Goal: Navigation & Orientation: Find specific page/section

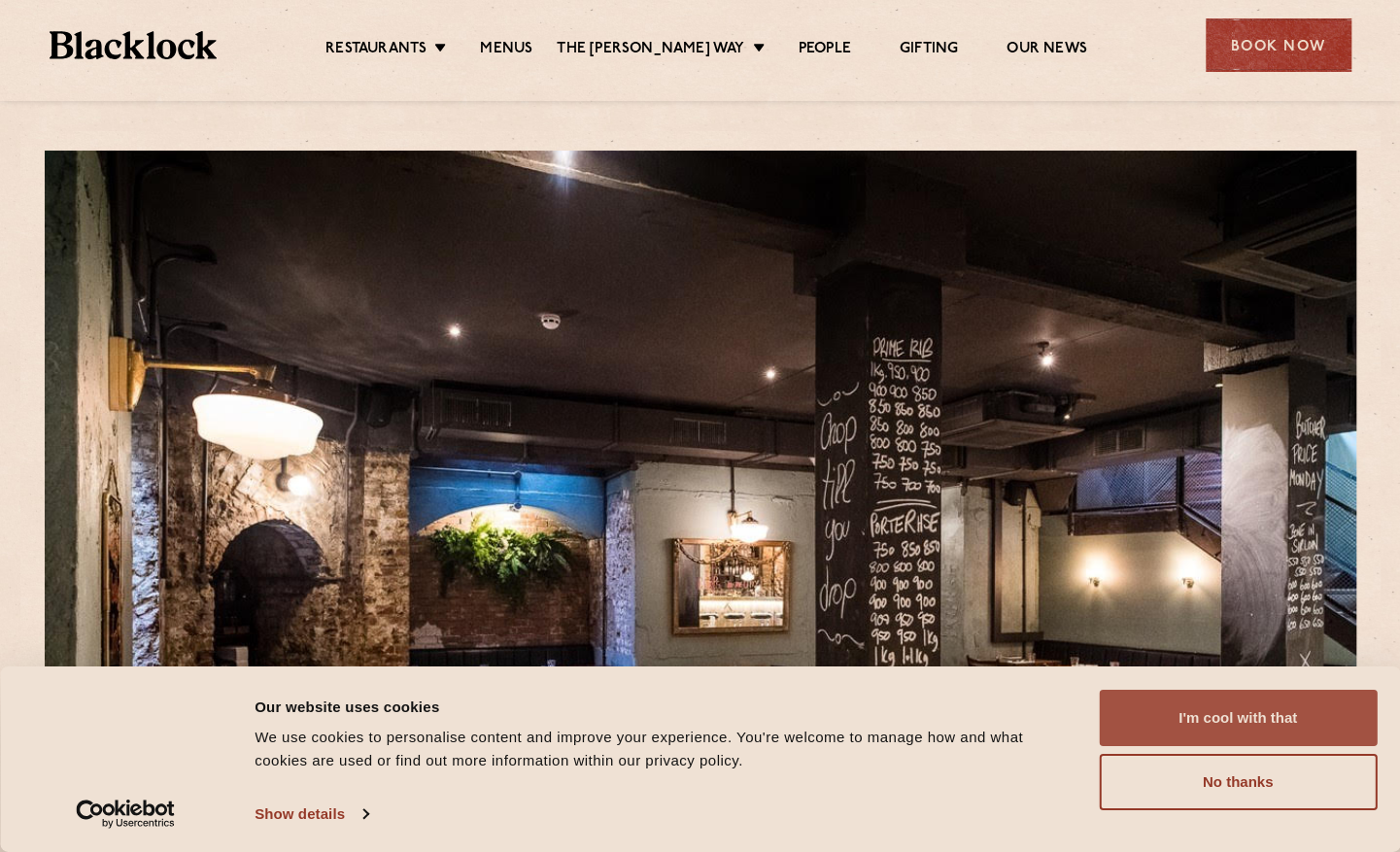
click at [1295, 725] on button "I'm cool with that" at bounding box center [1238, 718] width 278 height 57
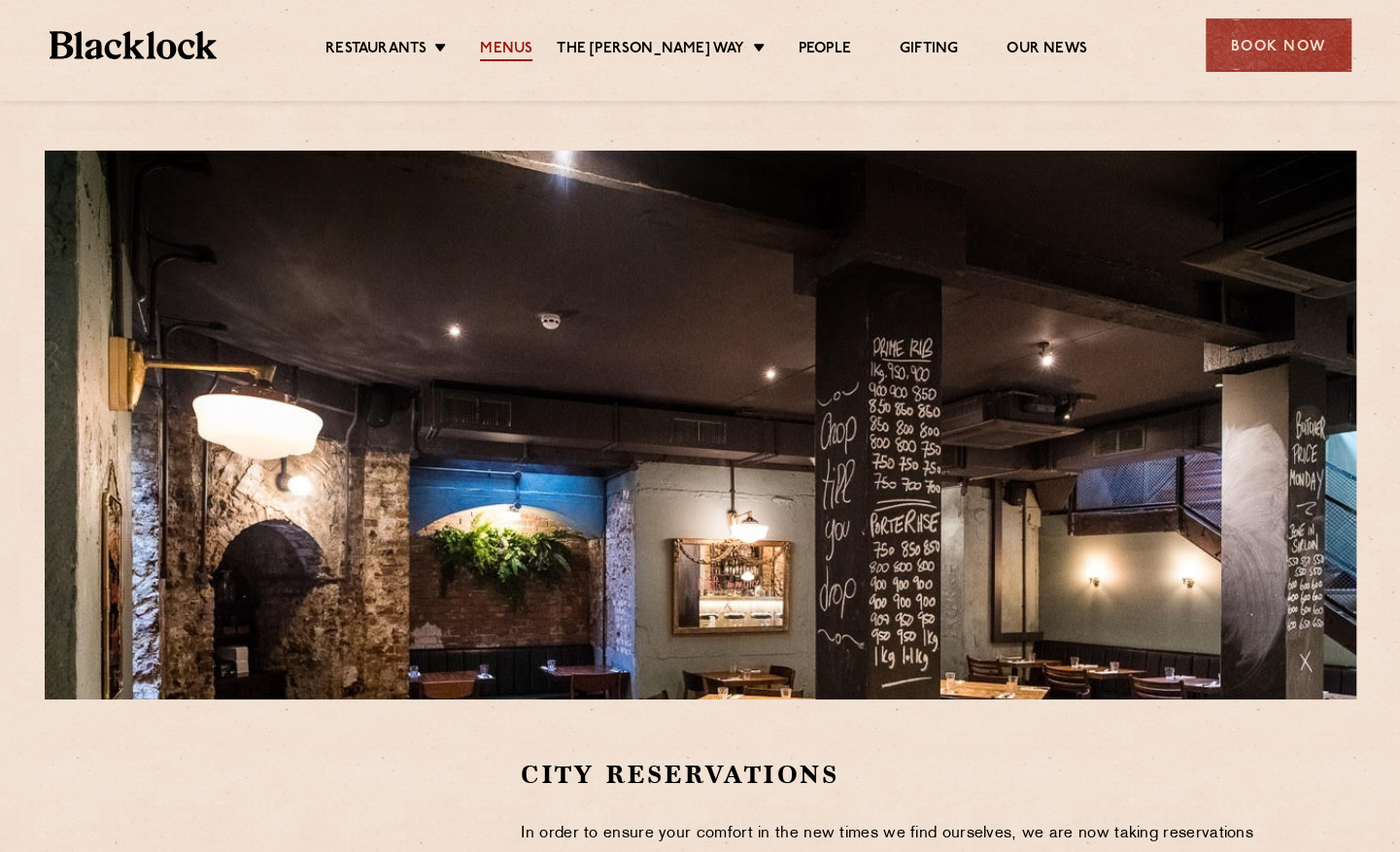
click at [532, 44] on link "Menus" at bounding box center [506, 51] width 53 height 22
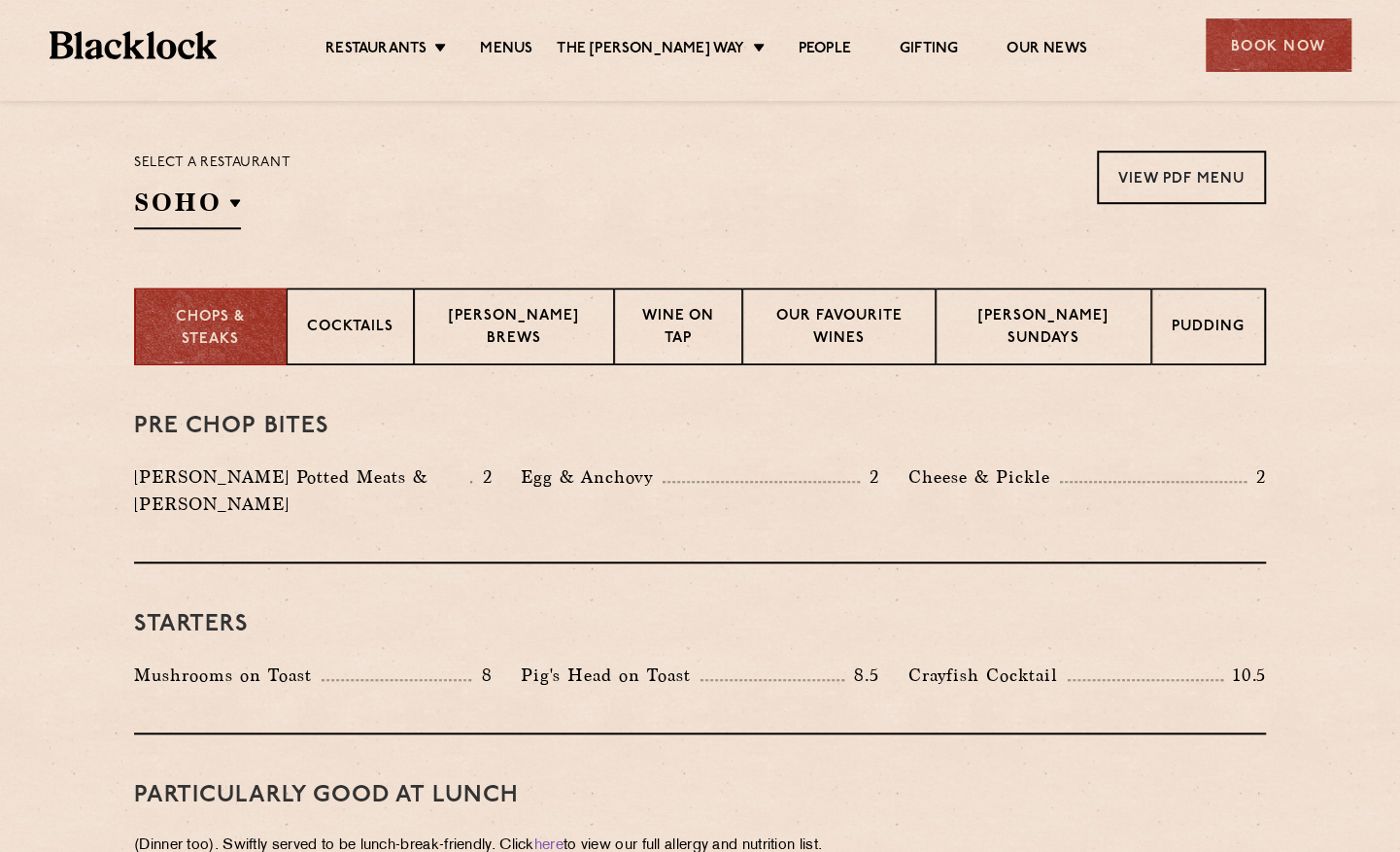
scroll to position [583, 0]
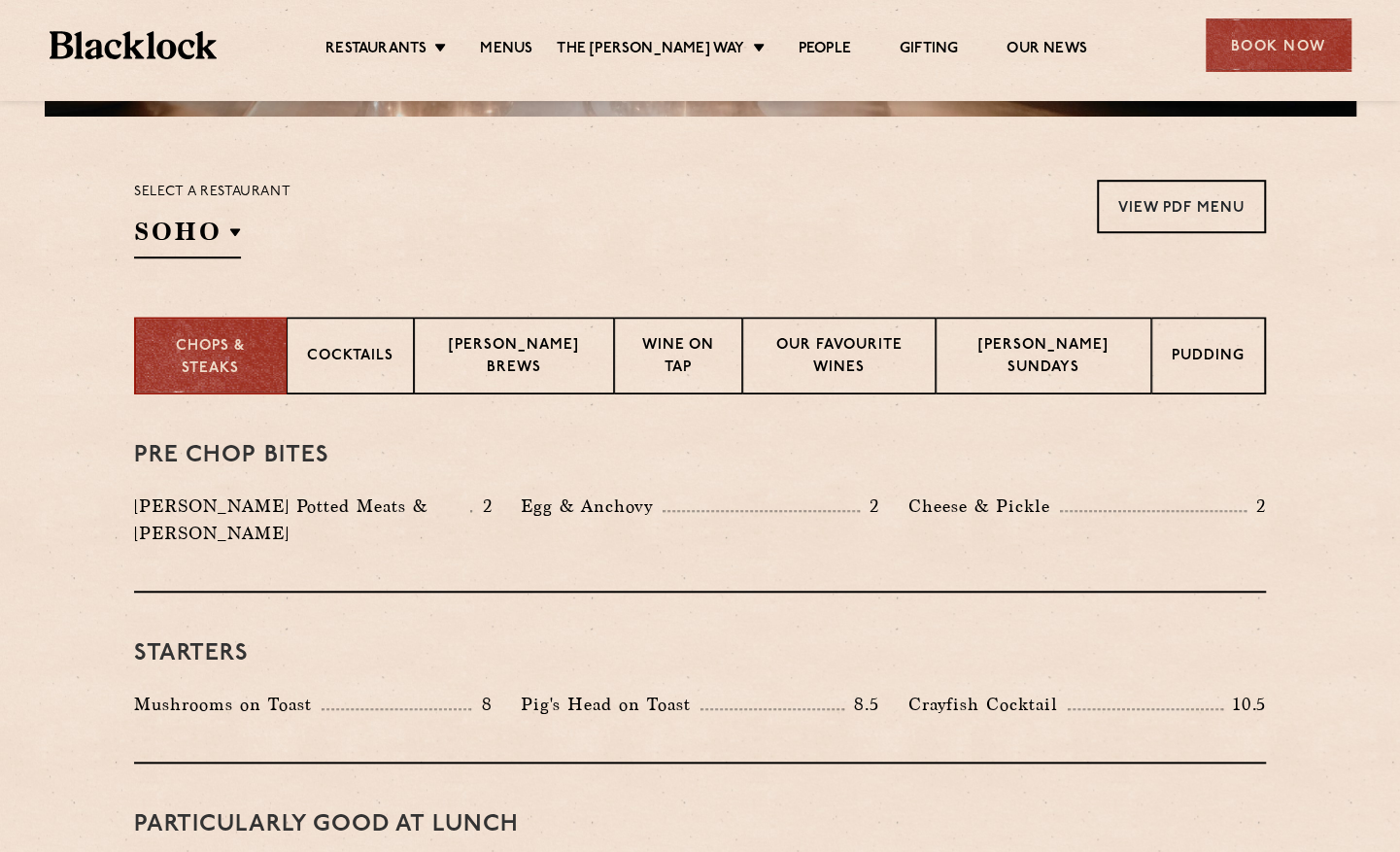
click at [632, 202] on div "Select a restaurant SOHO Soho Birmingham City Shoreditch Covent Garden Canary W…" at bounding box center [700, 219] width 1132 height 78
click at [1198, 190] on link "View PDF Menu" at bounding box center [1181, 206] width 169 height 54
